Goal: Task Accomplishment & Management: Manage account settings

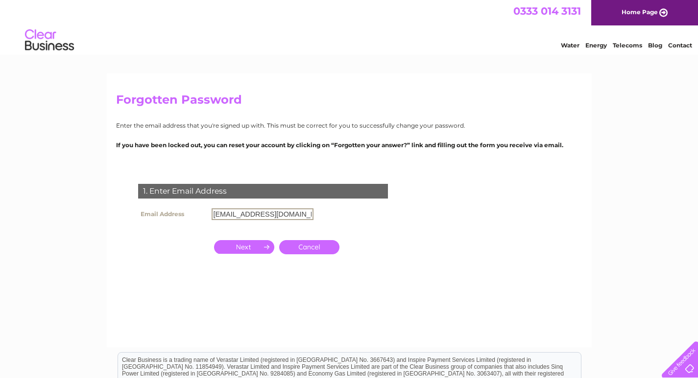
type input "[EMAIL_ADDRESS][DOMAIN_NAME]"
click at [237, 241] on td at bounding box center [243, 247] width 65 height 19
click at [240, 243] on input "button" at bounding box center [244, 246] width 60 height 14
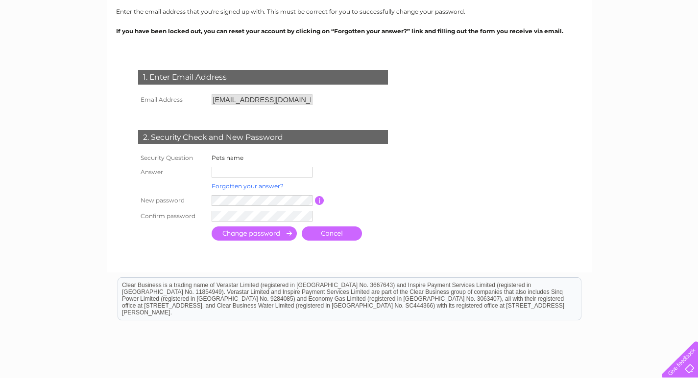
scroll to position [163, 0]
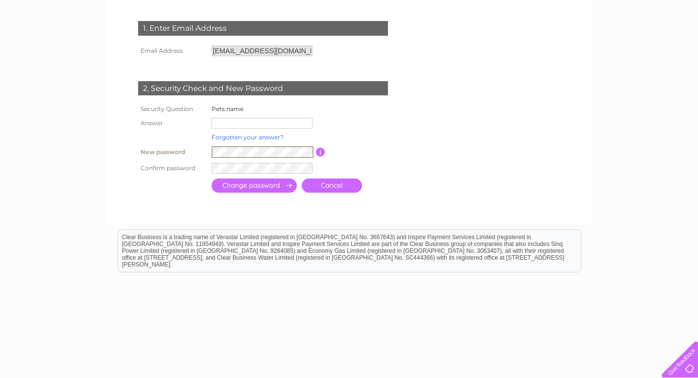
click at [243, 139] on link "Forgotten your answer?" at bounding box center [247, 137] width 72 height 7
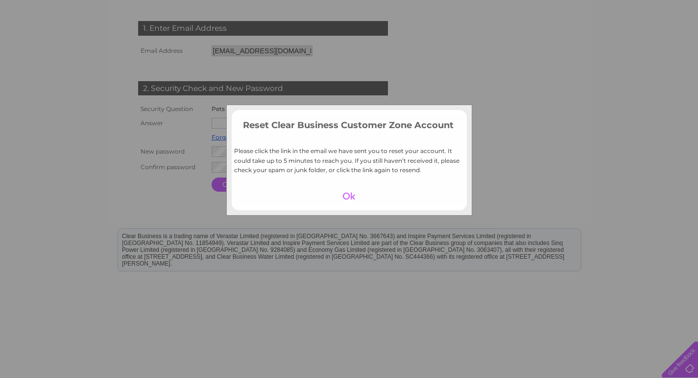
click at [76, 203] on div "Reset Clear Business Customer Zone Account Please click the link in the email w…" at bounding box center [349, 189] width 698 height 378
click at [301, 203] on td at bounding box center [349, 196] width 235 height 19
drag, startPoint x: 345, startPoint y: 196, endPoint x: 276, endPoint y: 219, distance: 72.8
click at [331, 202] on div at bounding box center [349, 196] width 60 height 14
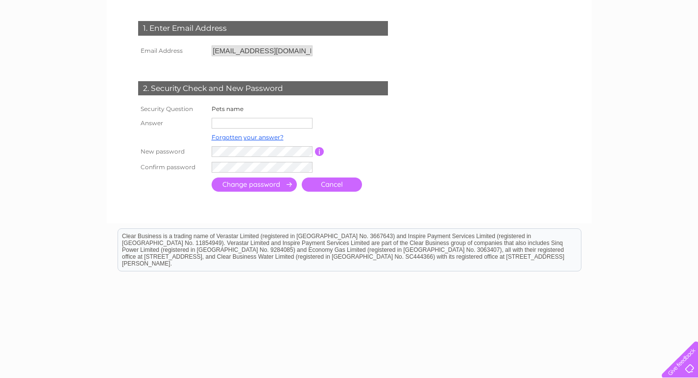
click at [235, 126] on input "text" at bounding box center [261, 123] width 101 height 11
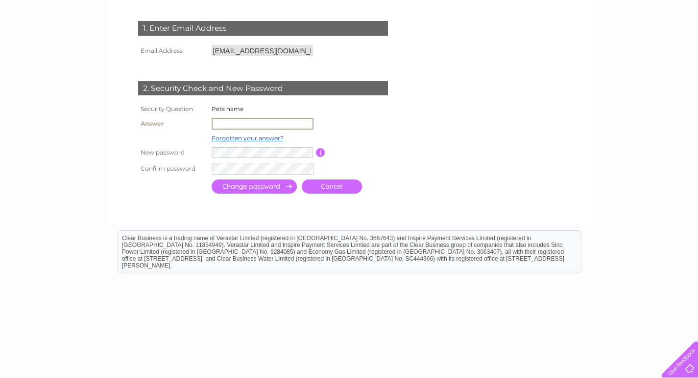
click at [224, 123] on input "text" at bounding box center [262, 124] width 102 height 12
click at [232, 124] on input "text" at bounding box center [262, 124] width 102 height 12
type input "daisy"
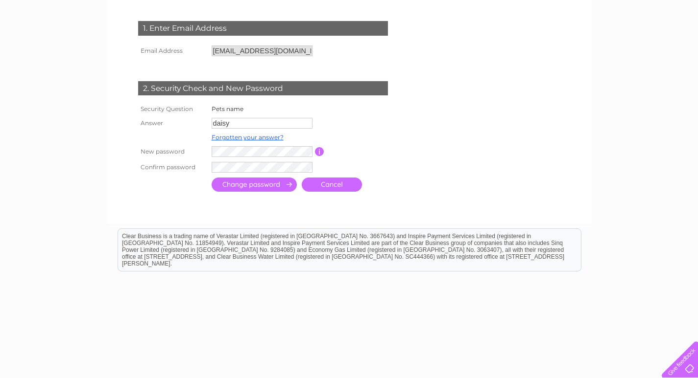
click at [250, 186] on input "submit" at bounding box center [253, 185] width 85 height 14
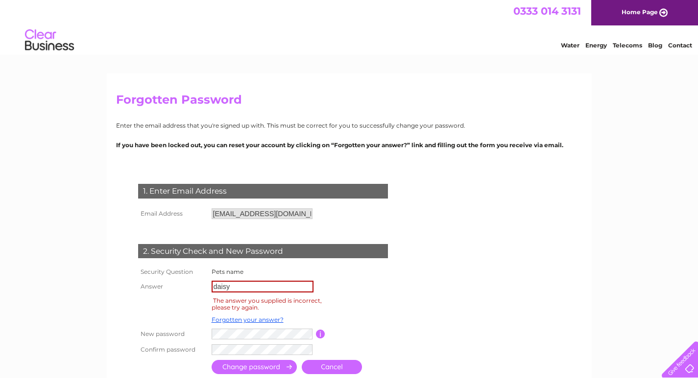
scroll to position [163, 0]
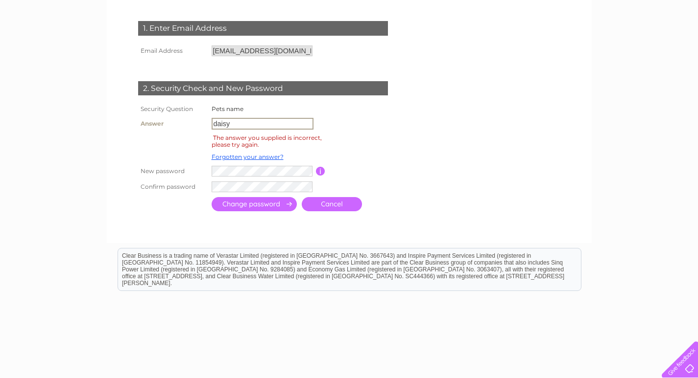
drag, startPoint x: 236, startPoint y: 127, endPoint x: 186, endPoint y: 125, distance: 50.5
click at [186, 125] on tr "Answer daisy" at bounding box center [274, 124] width 277 height 17
click at [232, 126] on input "text" at bounding box center [262, 124] width 102 height 12
type input "[PERSON_NAME]"
click at [258, 205] on input "submit" at bounding box center [253, 204] width 85 height 14
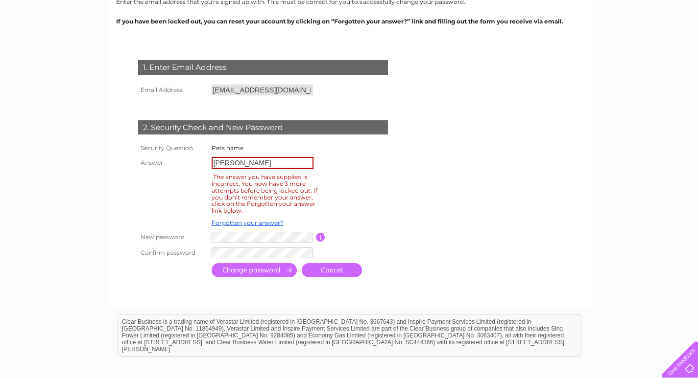
scroll to position [163, 0]
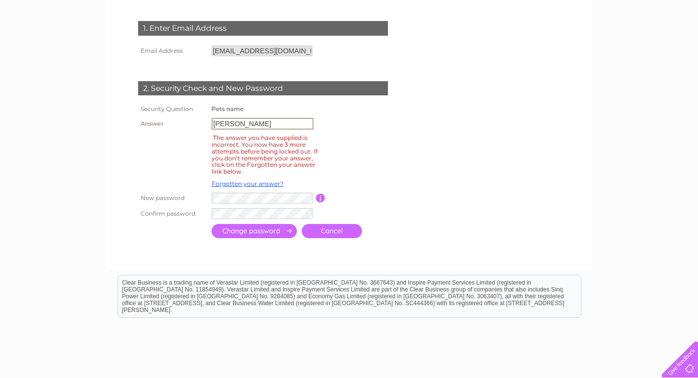
drag, startPoint x: 248, startPoint y: 128, endPoint x: 130, endPoint y: 128, distance: 118.0
click at [130, 128] on div "1. Enter Email Address Email Address info@cafezoot.co.uk Cancel luna" at bounding box center [265, 126] width 298 height 230
